Goal: Information Seeking & Learning: Learn about a topic

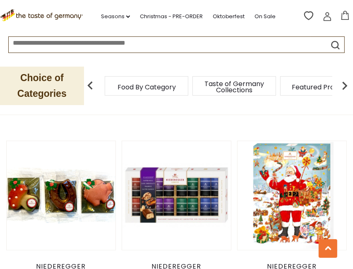
scroll to position [1996, 0]
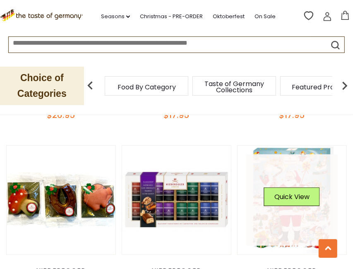
click at [278, 224] on link at bounding box center [291, 199] width 91 height 91
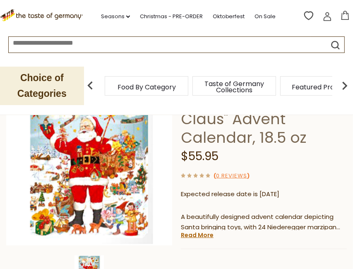
scroll to position [83, 0]
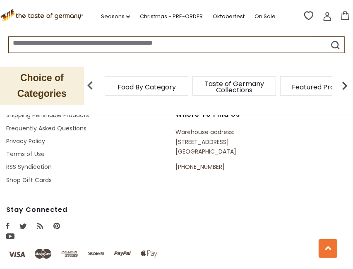
scroll to position [1466, 0]
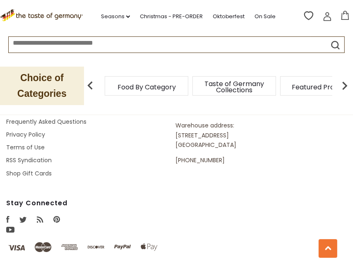
scroll to position [1466, 0]
